Goal: Transaction & Acquisition: Download file/media

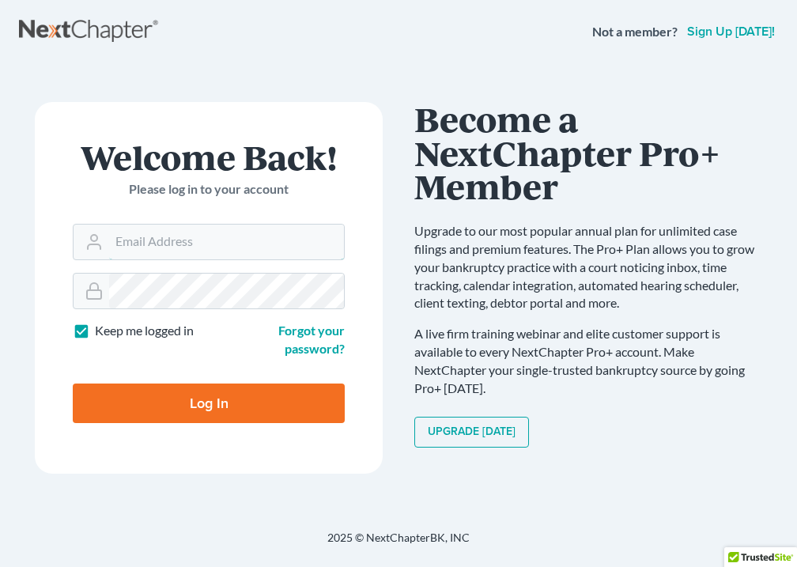
type input "[EMAIL_ADDRESS][DOMAIN_NAME]"
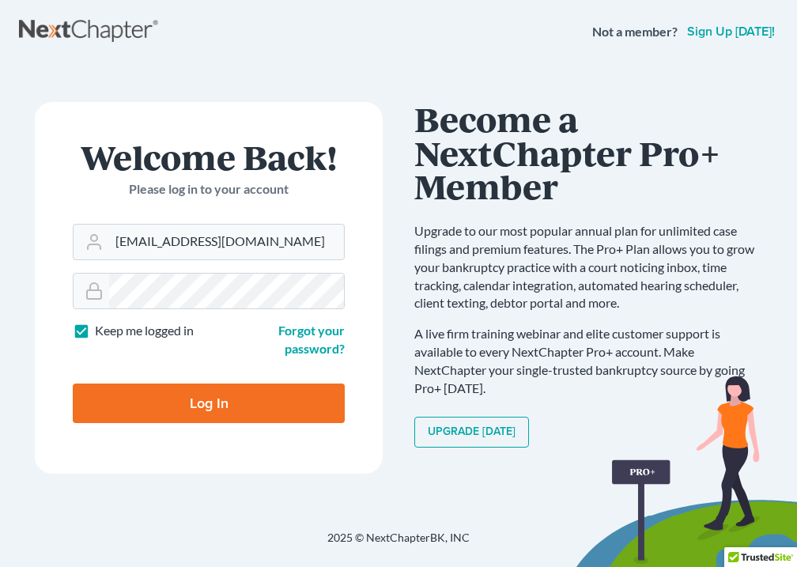
click at [195, 398] on input "Log In" at bounding box center [209, 404] width 272 height 40
type input "Thinking..."
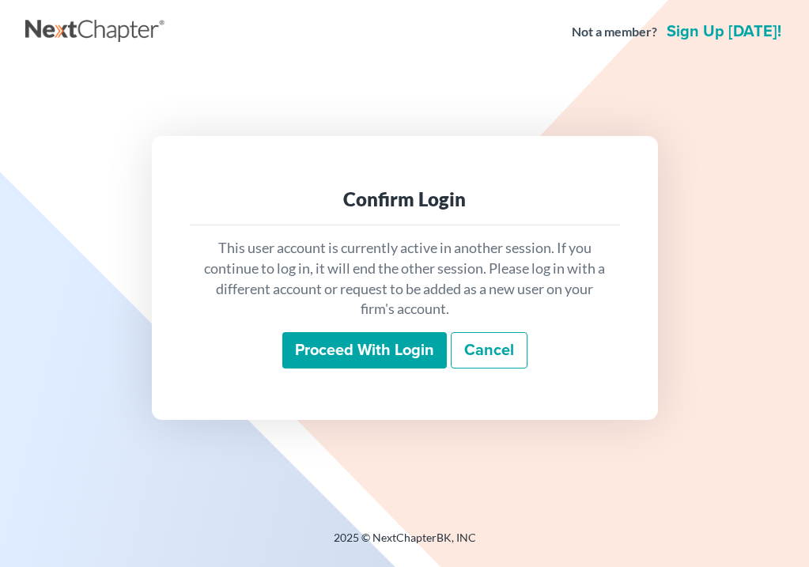
click at [395, 353] on input "Proceed with login" at bounding box center [364, 350] width 165 height 36
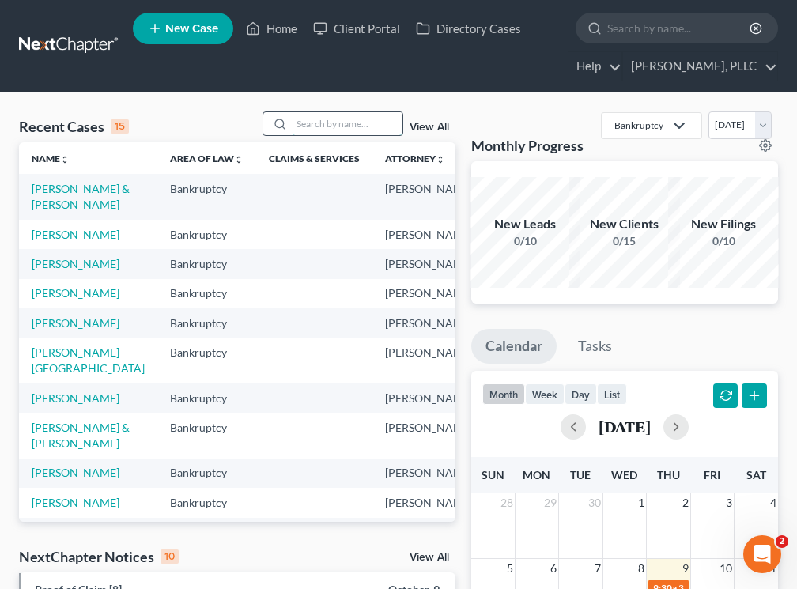
click at [308, 124] on input "search" at bounding box center [347, 123] width 111 height 23
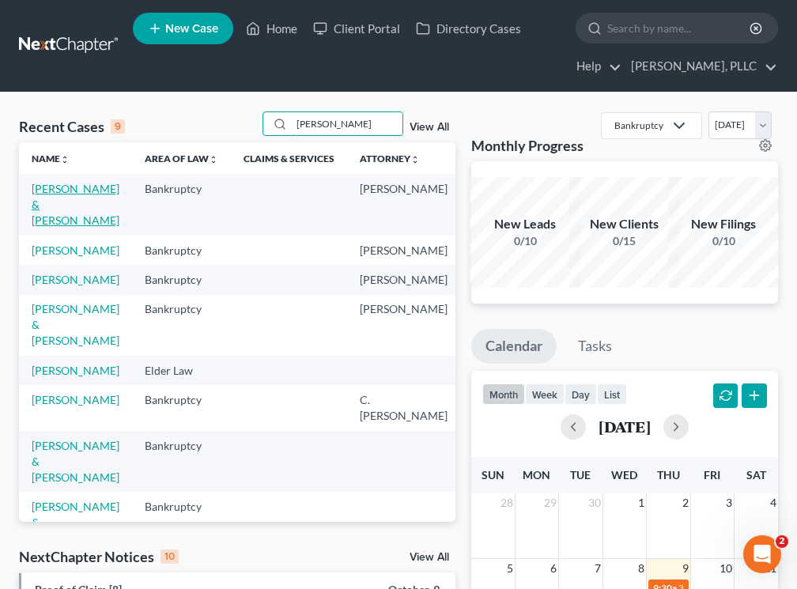
type input "[PERSON_NAME]"
click at [47, 222] on link "[PERSON_NAME] & [PERSON_NAME]" at bounding box center [76, 204] width 88 height 45
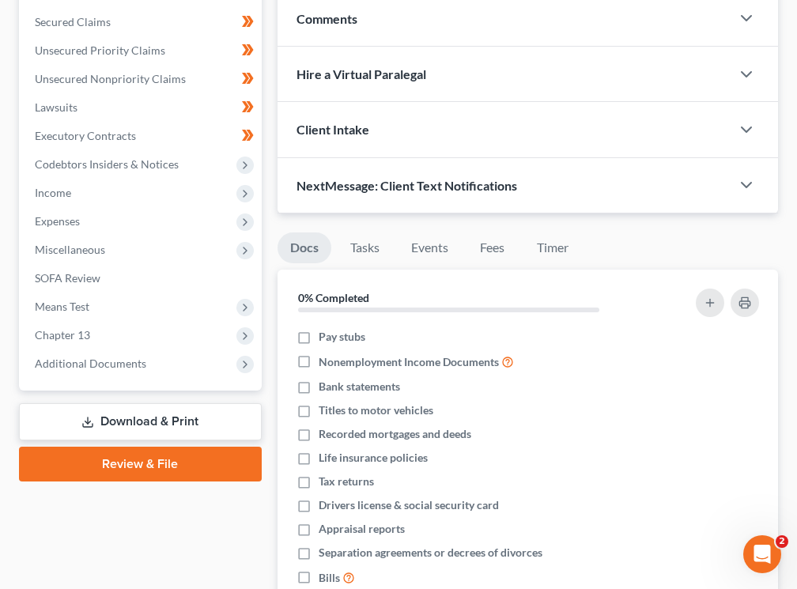
scroll to position [365, 0]
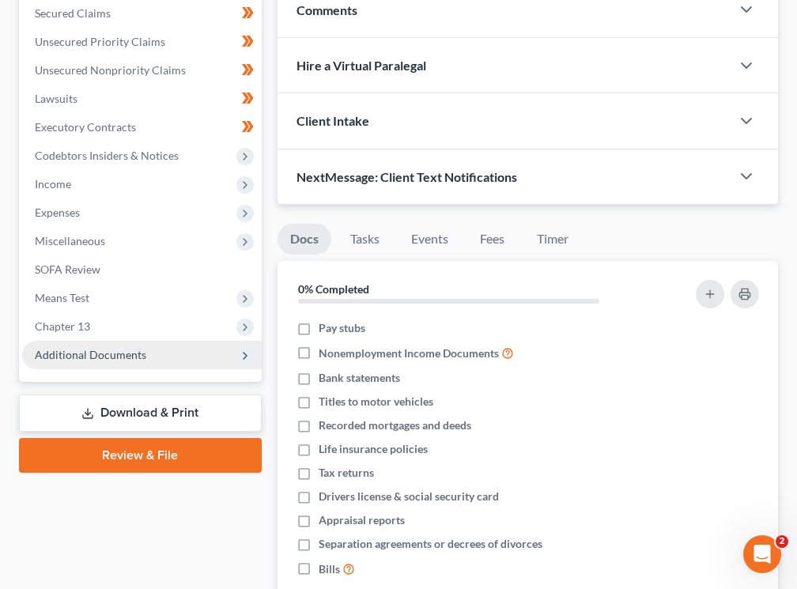
click at [108, 357] on span "Additional Documents" at bounding box center [91, 354] width 112 height 13
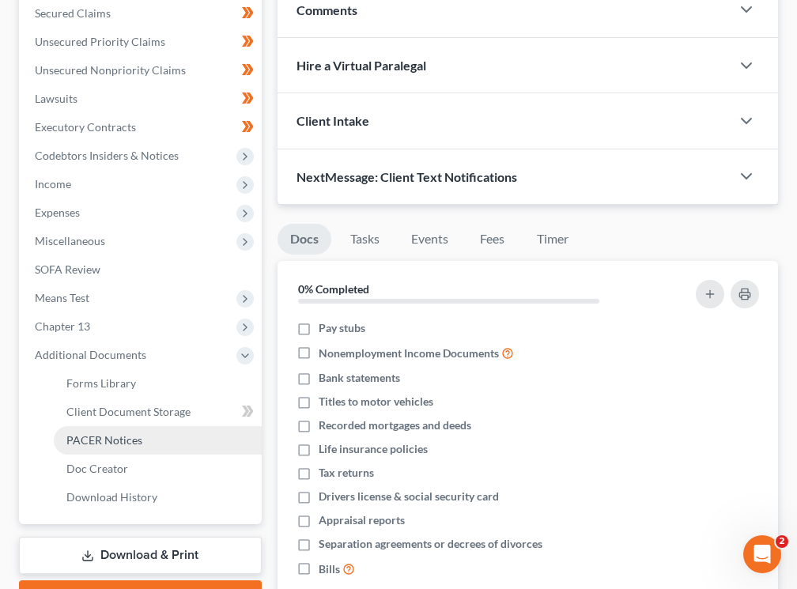
click at [97, 435] on span "PACER Notices" at bounding box center [104, 439] width 76 height 13
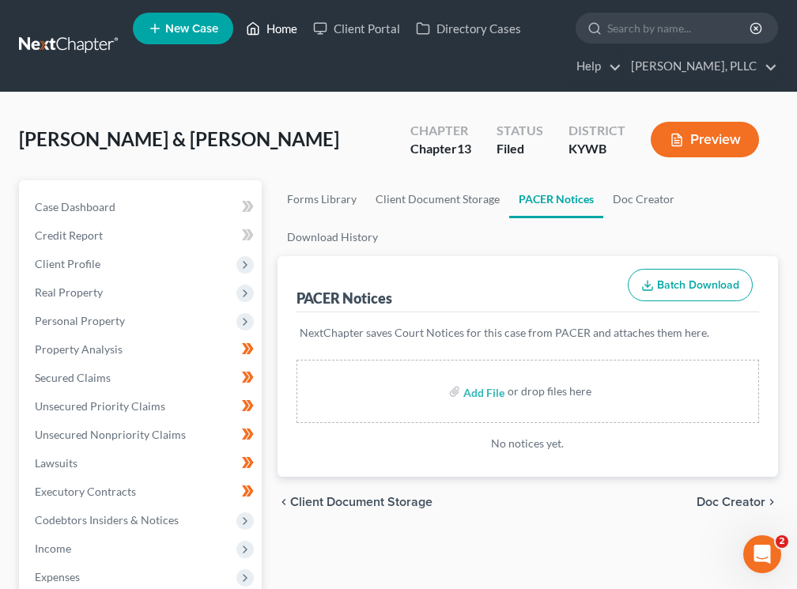
click at [275, 32] on link "Home" at bounding box center [271, 28] width 67 height 28
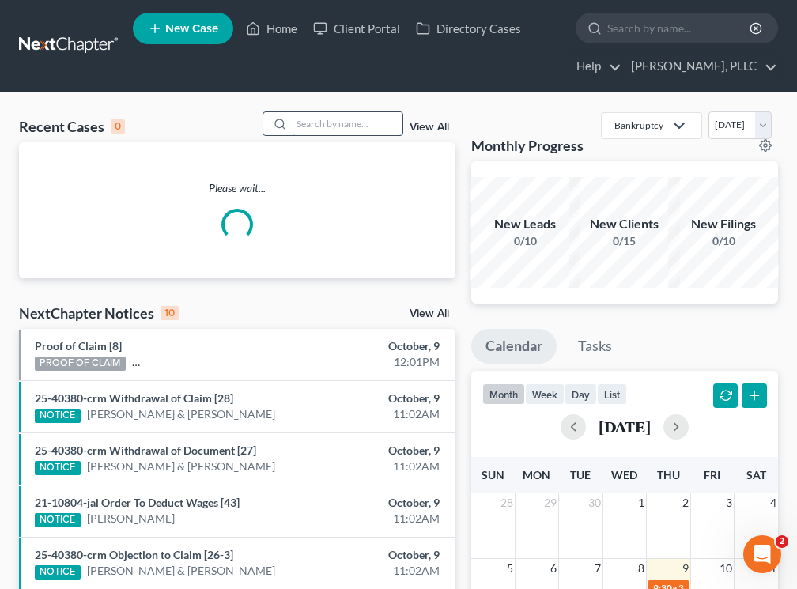
click at [346, 127] on input "search" at bounding box center [347, 123] width 111 height 23
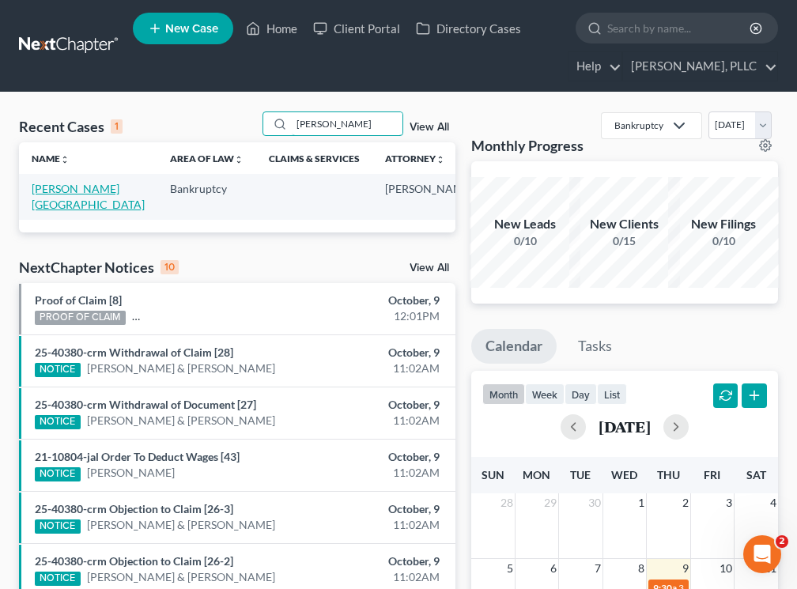
type input "[PERSON_NAME]"
click at [34, 205] on link "[PERSON_NAME][GEOGRAPHIC_DATA]" at bounding box center [88, 196] width 113 height 29
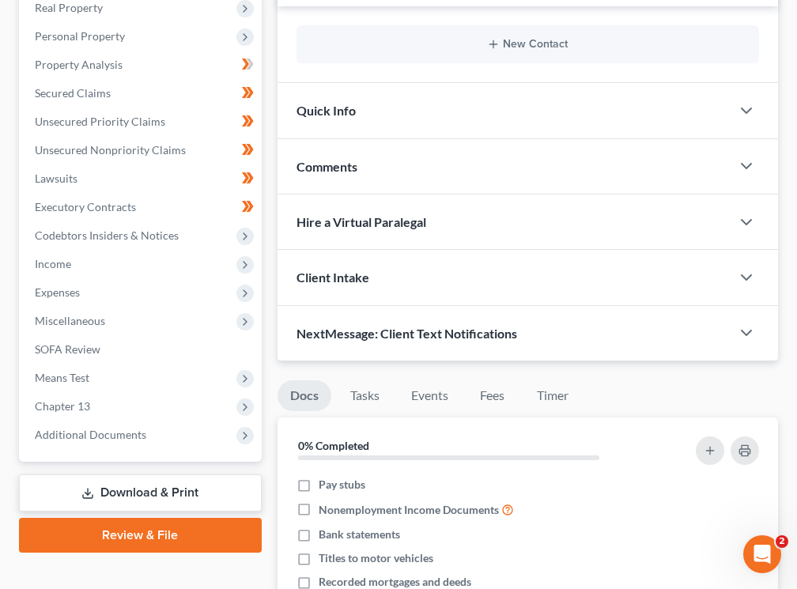
scroll to position [362, 0]
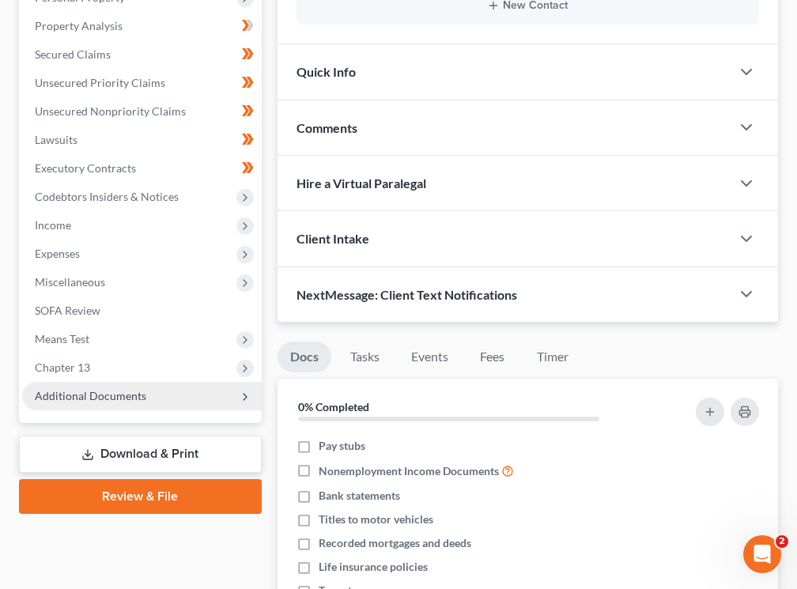
click at [112, 389] on span "Additional Documents" at bounding box center [91, 395] width 112 height 13
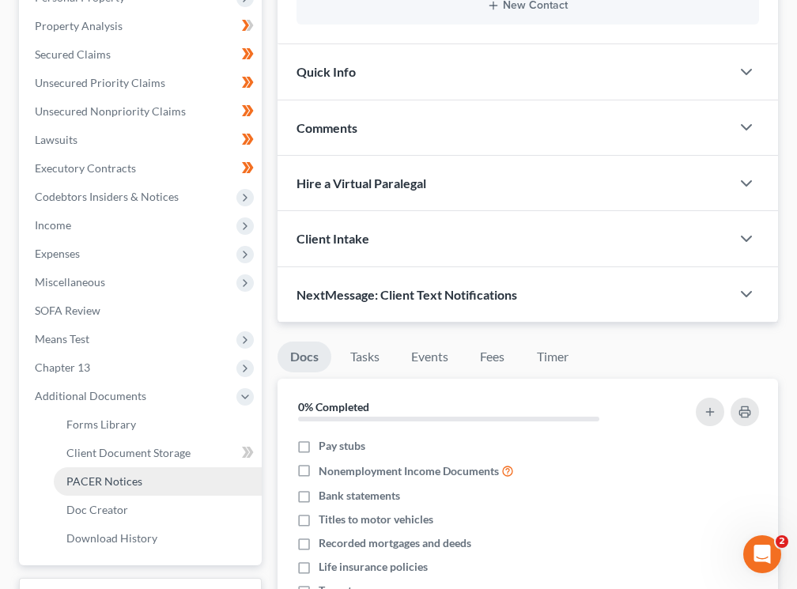
click at [104, 475] on span "PACER Notices" at bounding box center [104, 481] width 76 height 13
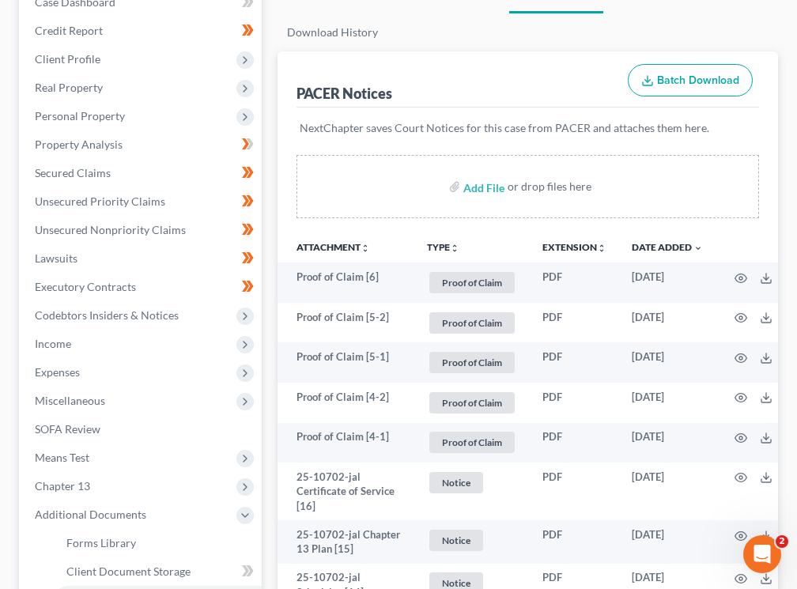
scroll to position [266, 0]
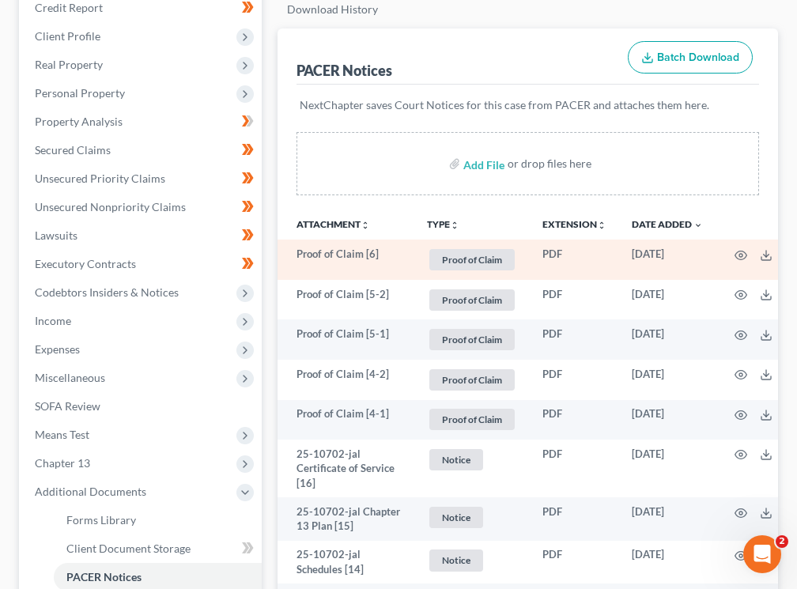
click at [481, 249] on span "Proof of Claim" at bounding box center [472, 259] width 85 height 21
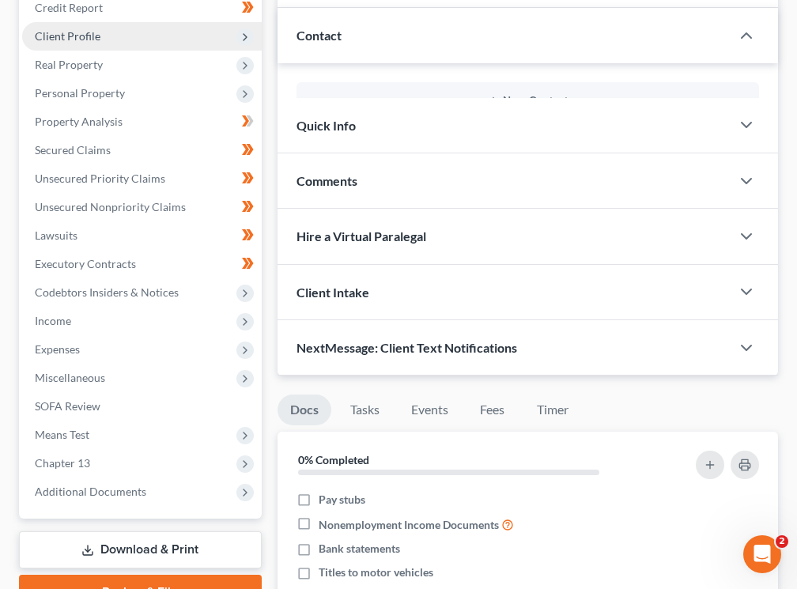
scroll to position [362, 0]
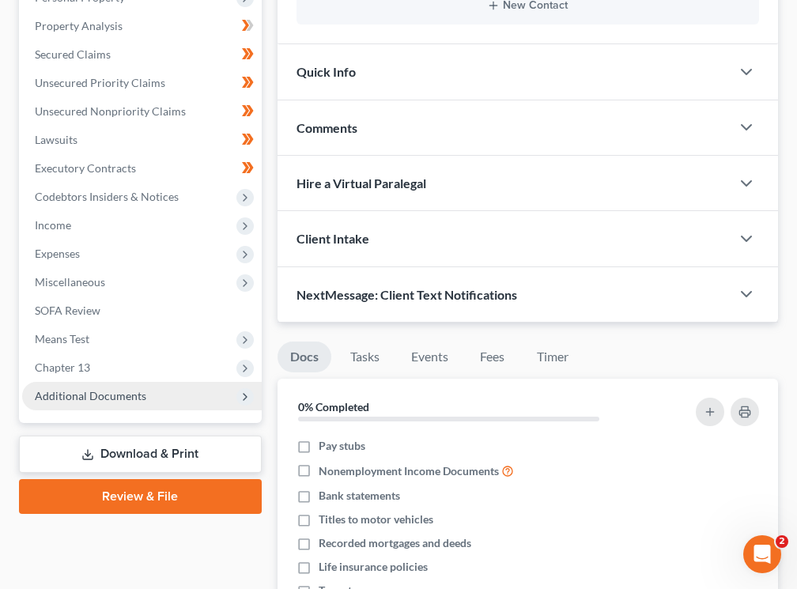
click at [57, 389] on span "Additional Documents" at bounding box center [91, 395] width 112 height 13
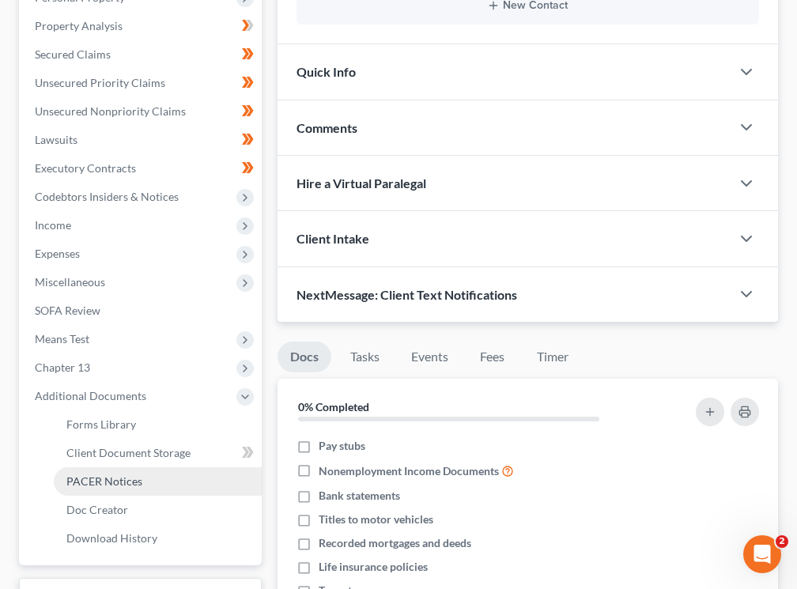
click at [110, 475] on span "PACER Notices" at bounding box center [104, 481] width 76 height 13
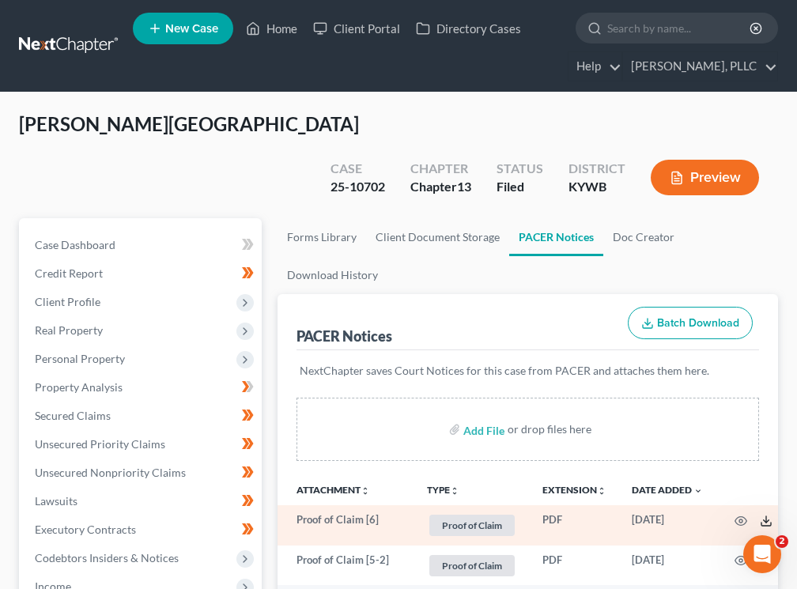
click at [767, 523] on icon at bounding box center [766, 524] width 9 height 3
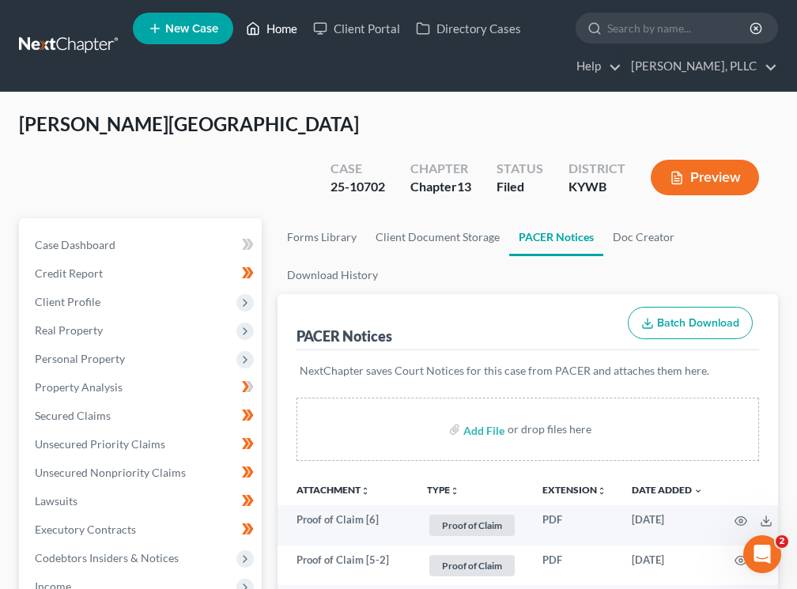
click at [282, 26] on link "Home" at bounding box center [271, 28] width 67 height 28
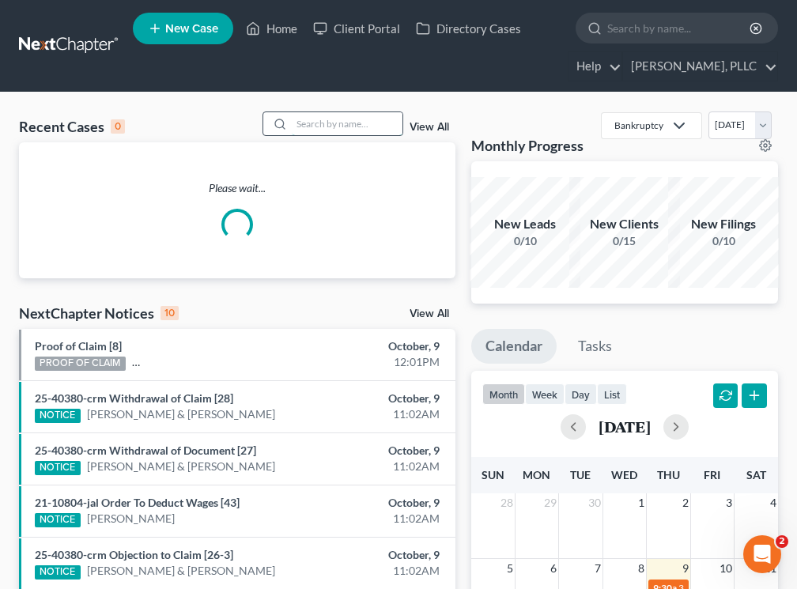
click at [305, 123] on input "search" at bounding box center [347, 123] width 111 height 23
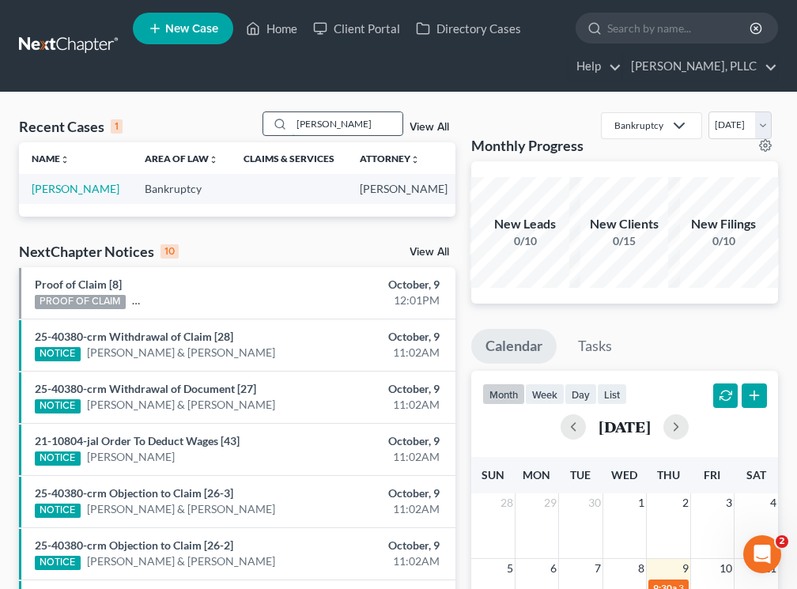
type input "[PERSON_NAME]"
drag, startPoint x: 305, startPoint y: 123, endPoint x: 51, endPoint y: 203, distance: 266.2
click at [51, 195] on link "[PERSON_NAME]" at bounding box center [76, 188] width 88 height 13
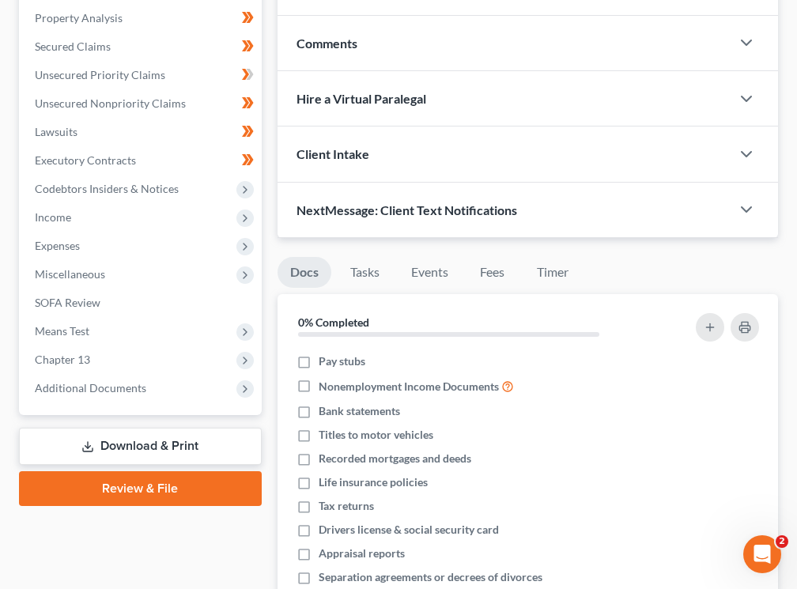
scroll to position [371, 0]
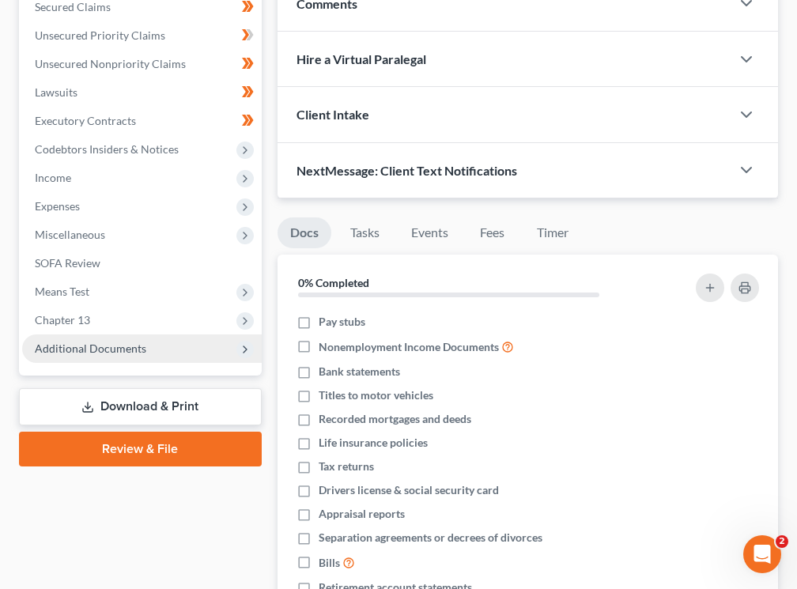
click at [84, 356] on span "Additional Documents" at bounding box center [142, 349] width 240 height 28
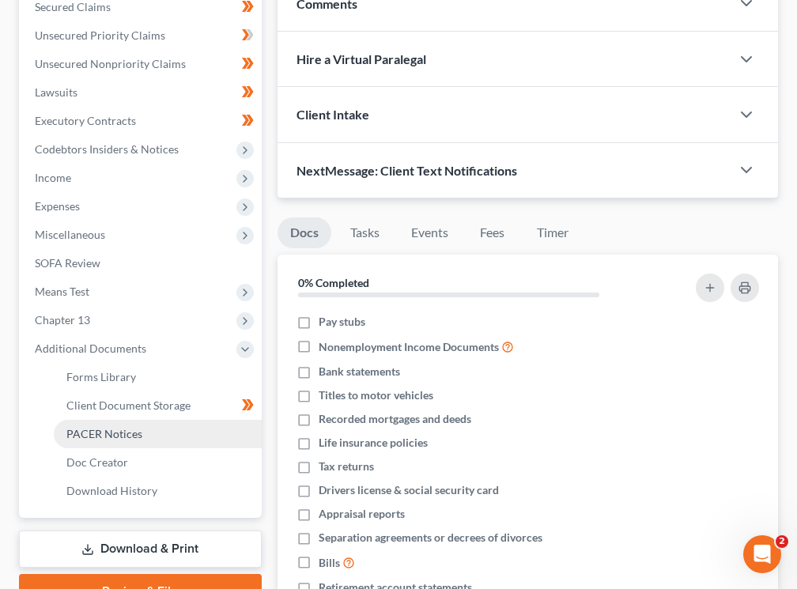
click at [94, 439] on span "PACER Notices" at bounding box center [104, 433] width 76 height 13
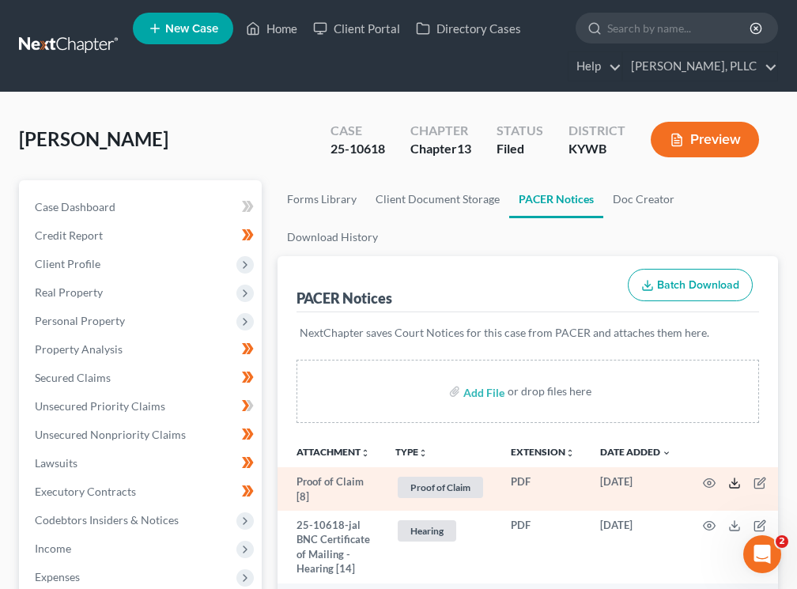
click at [735, 482] on line at bounding box center [735, 482] width 0 height 6
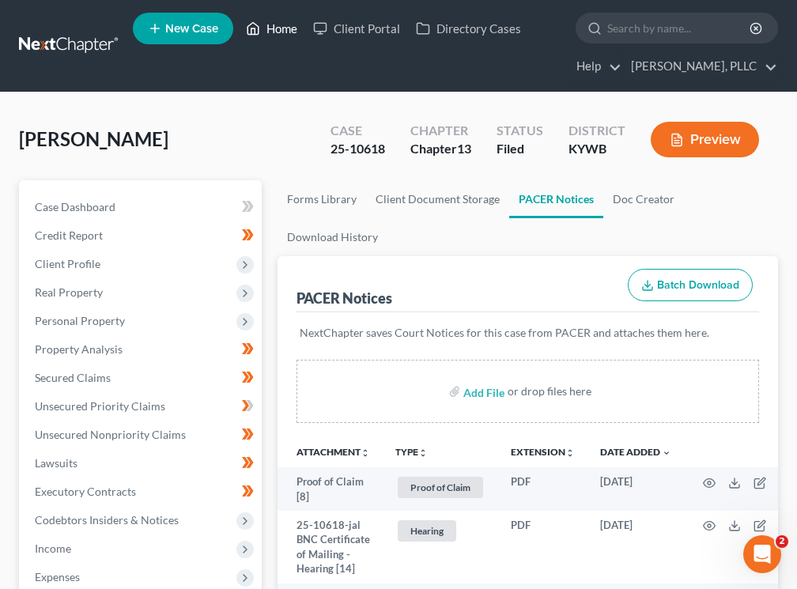
click at [286, 27] on link "Home" at bounding box center [271, 28] width 67 height 28
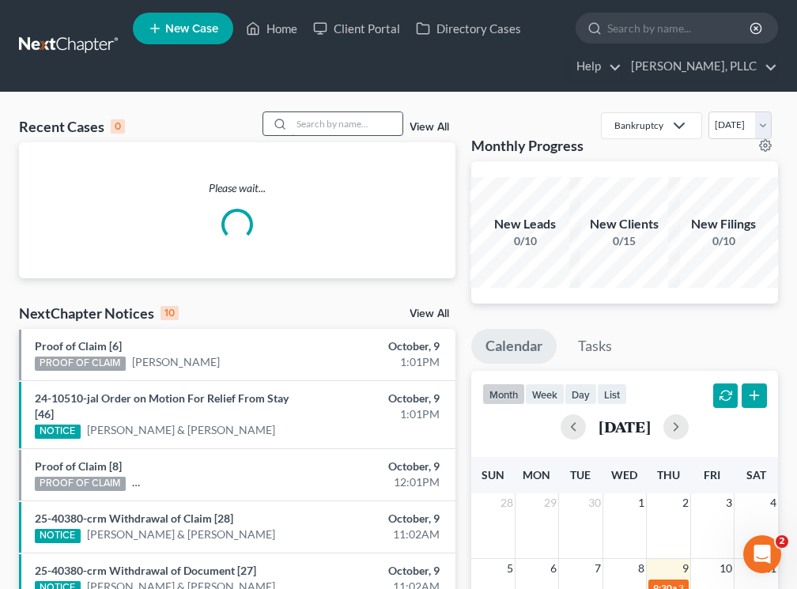
click at [324, 131] on input "search" at bounding box center [347, 123] width 111 height 23
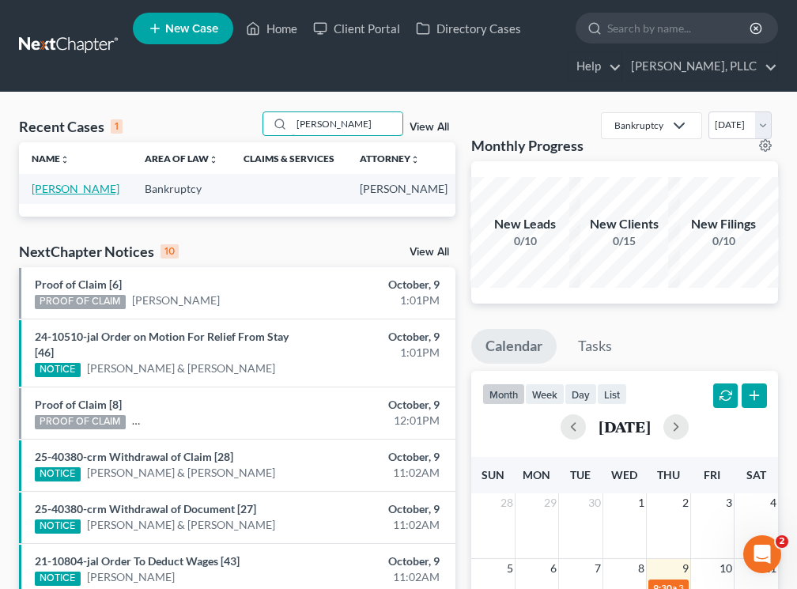
type input "[PERSON_NAME]"
click at [55, 195] on link "[PERSON_NAME]" at bounding box center [76, 188] width 88 height 13
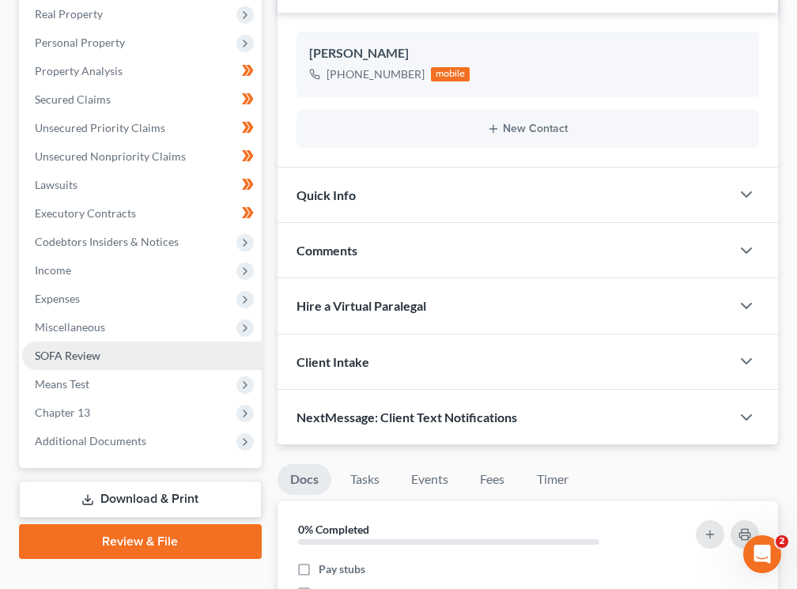
scroll to position [394, 0]
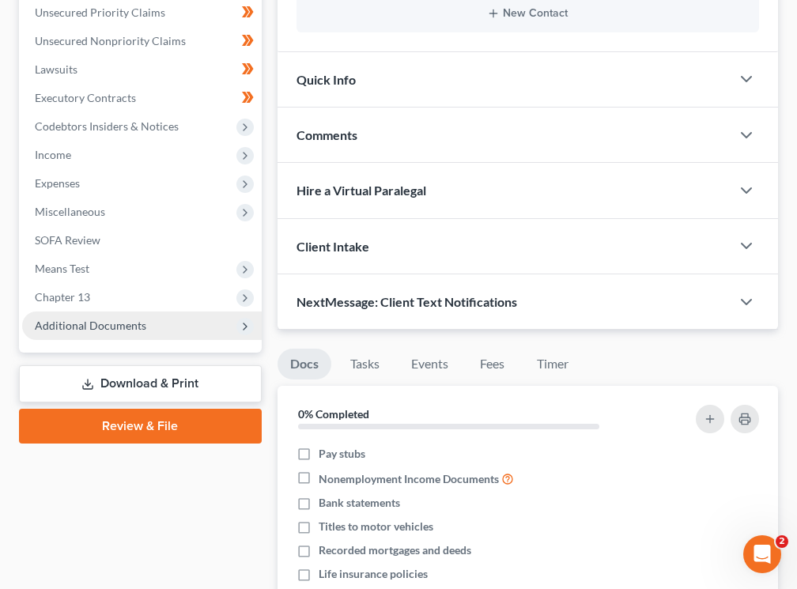
click at [107, 333] on span "Additional Documents" at bounding box center [142, 326] width 240 height 28
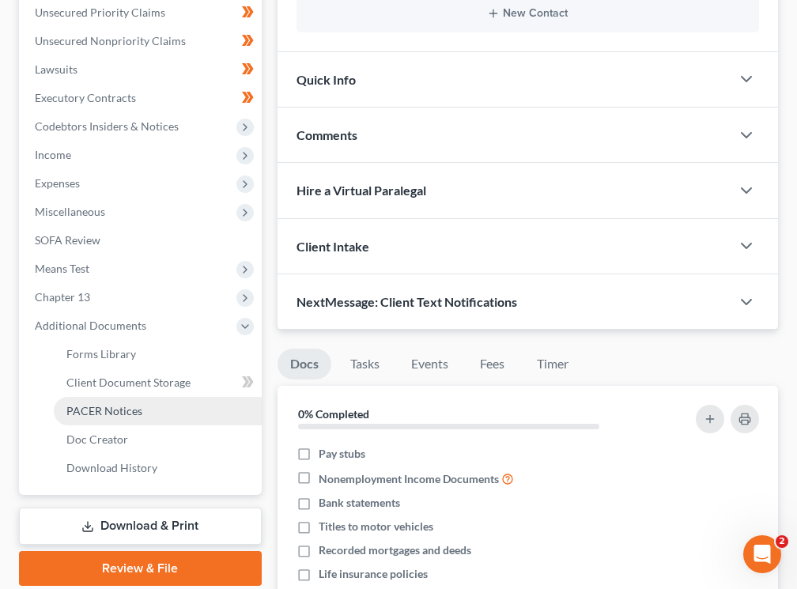
click at [111, 418] on link "PACER Notices" at bounding box center [158, 411] width 208 height 28
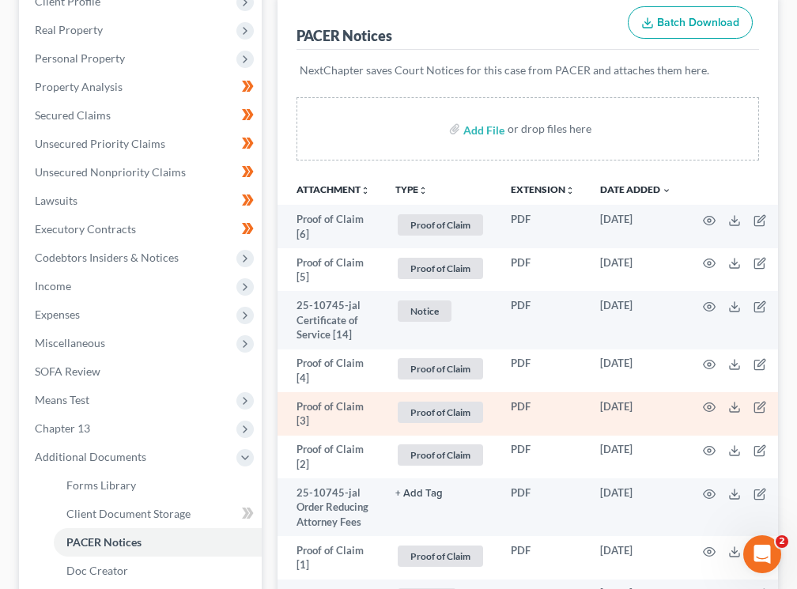
scroll to position [267, 0]
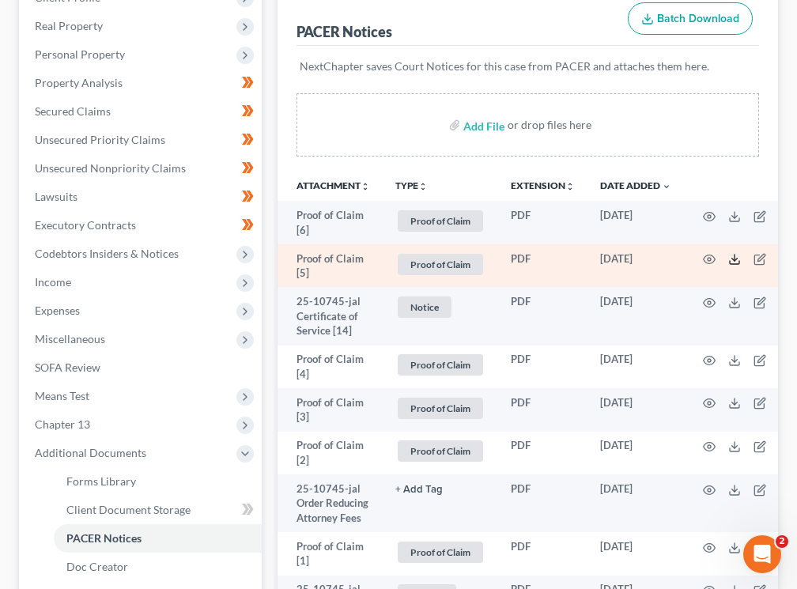
click at [735, 259] on icon at bounding box center [735, 259] width 13 height 13
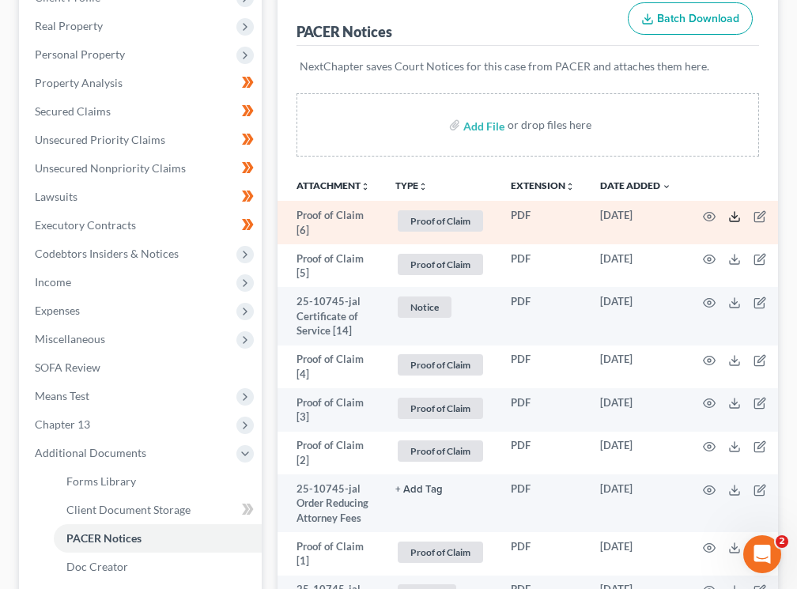
click at [736, 215] on icon at bounding box center [735, 216] width 13 height 13
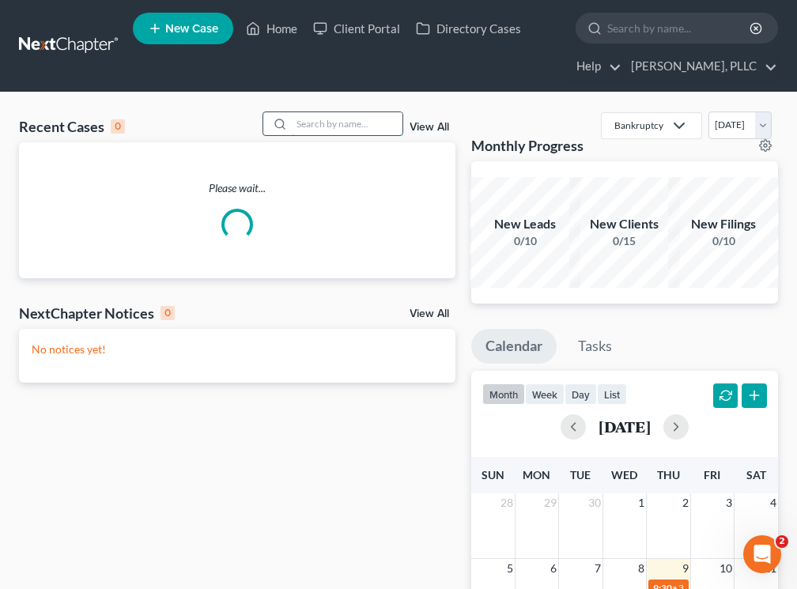
click at [305, 127] on input "search" at bounding box center [347, 123] width 111 height 23
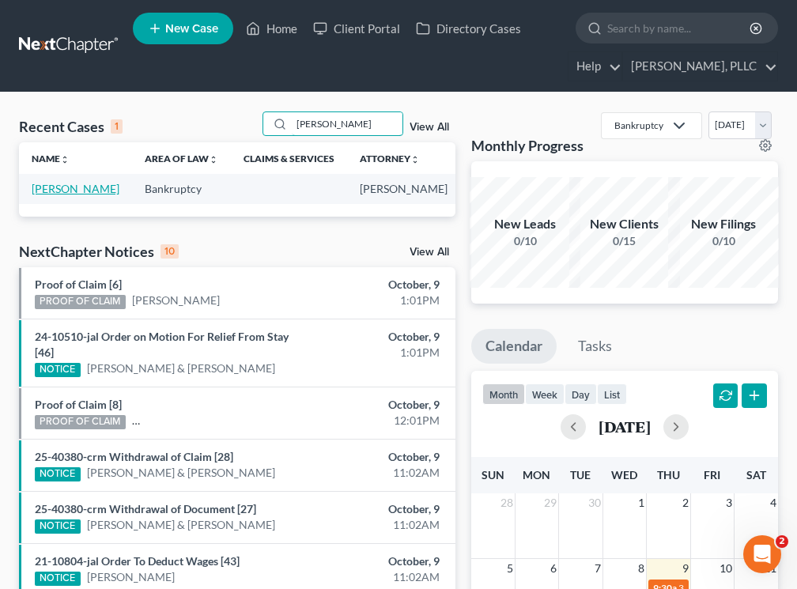
type input "[PERSON_NAME]"
click at [55, 195] on link "[PERSON_NAME]" at bounding box center [76, 188] width 88 height 13
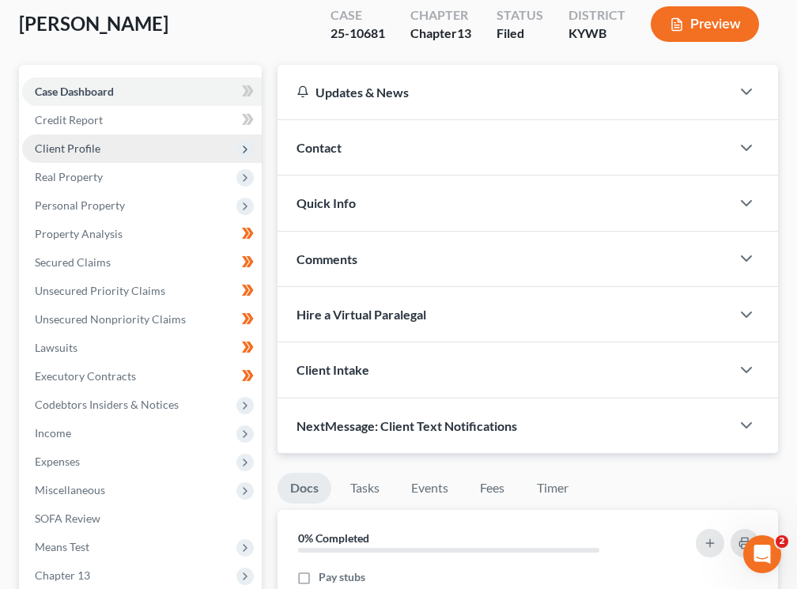
scroll to position [392, 0]
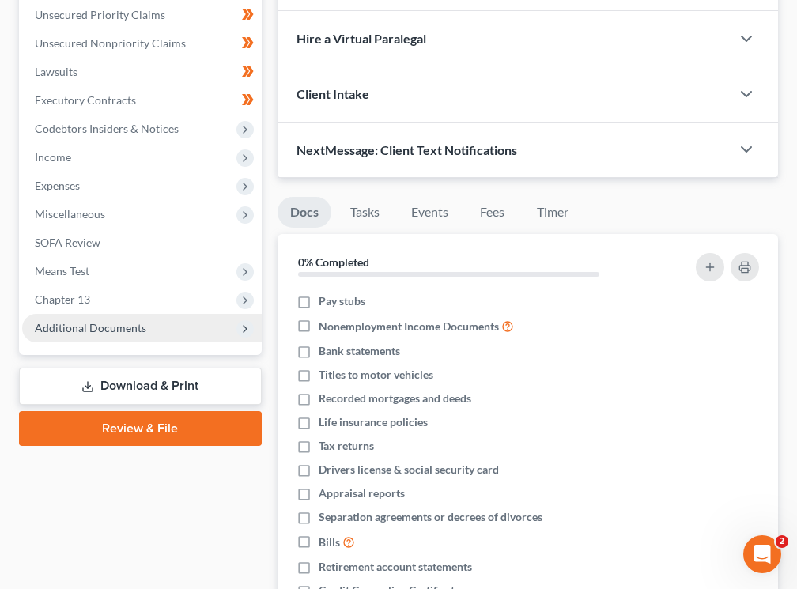
click at [111, 329] on span "Additional Documents" at bounding box center [91, 327] width 112 height 13
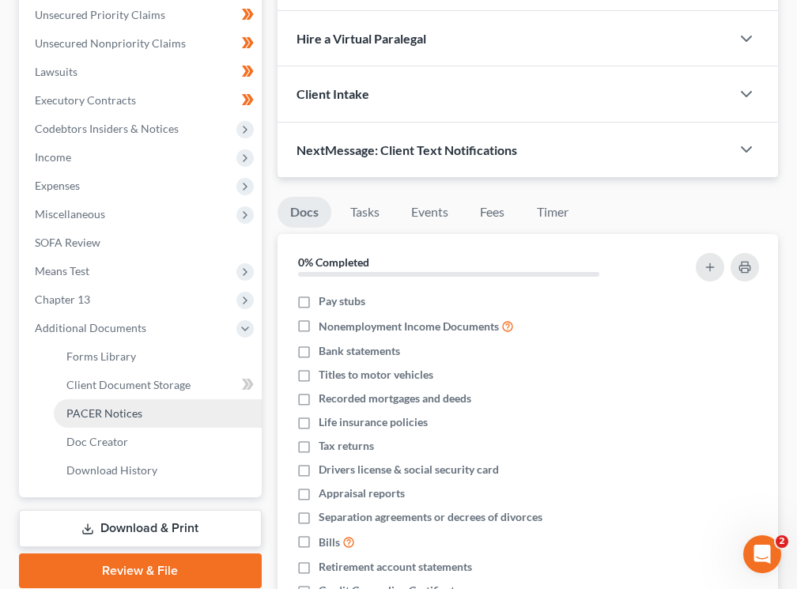
click at [108, 416] on span "PACER Notices" at bounding box center [104, 413] width 76 height 13
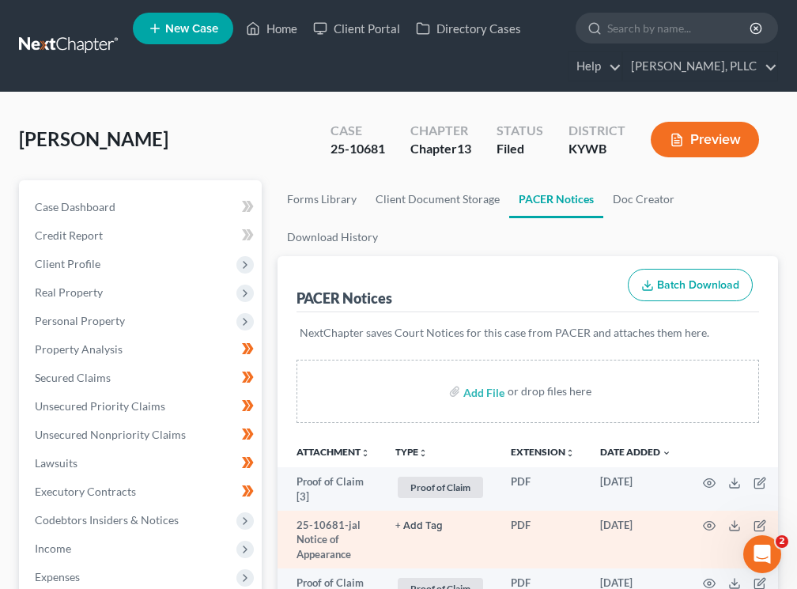
scroll to position [274, 0]
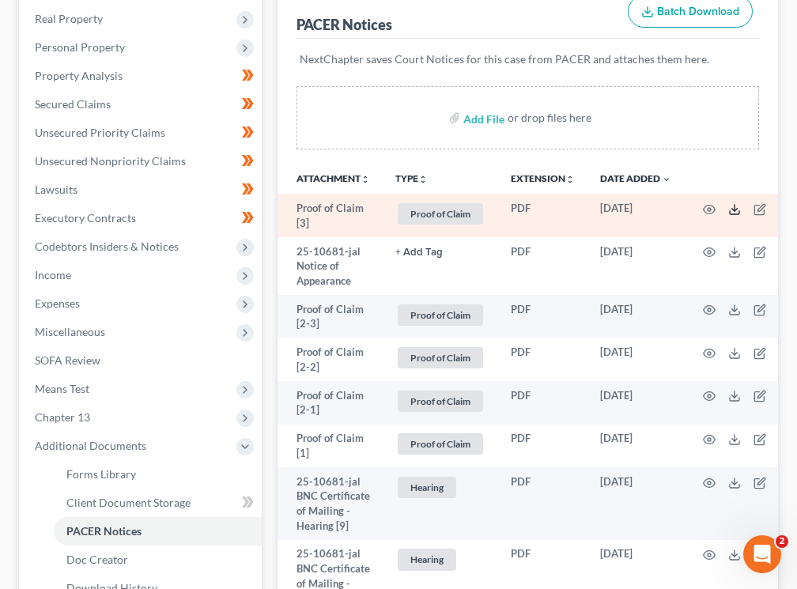
click at [736, 213] on icon at bounding box center [735, 209] width 13 height 13
